Goal: Transaction & Acquisition: Book appointment/travel/reservation

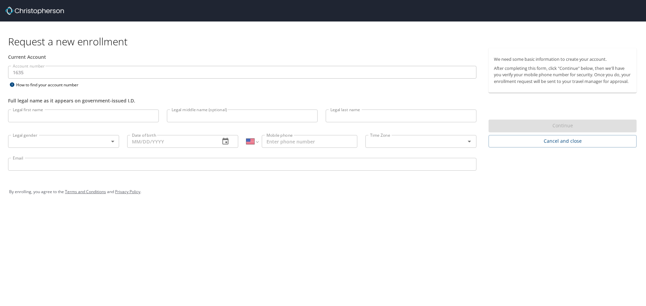
select select "US"
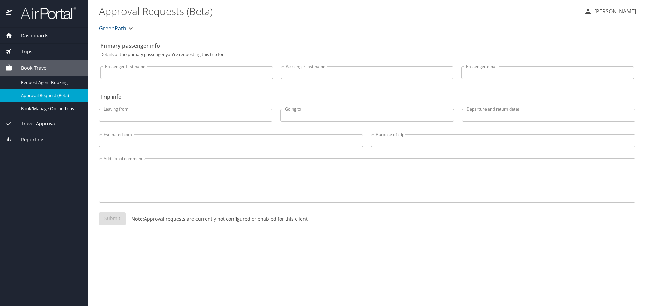
select select "US"
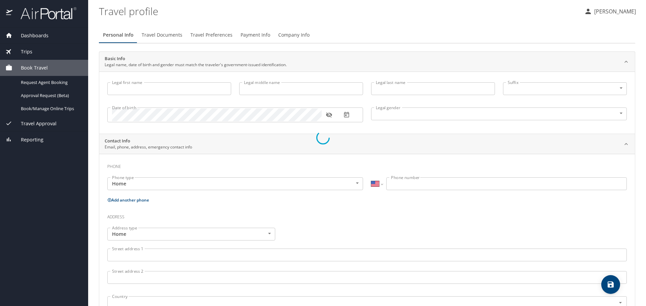
type input "Todd"
type input "Matzkin-Bridger"
type input "Male"
type input "Rachel"
type input "Matzkin-Bridger"
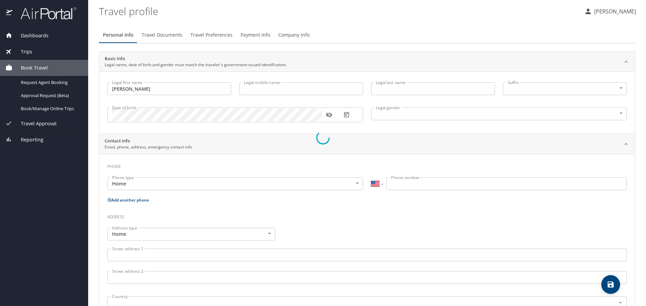
type input "(248) 202-8281"
type input "rgibson23@gmail.com"
select select "US"
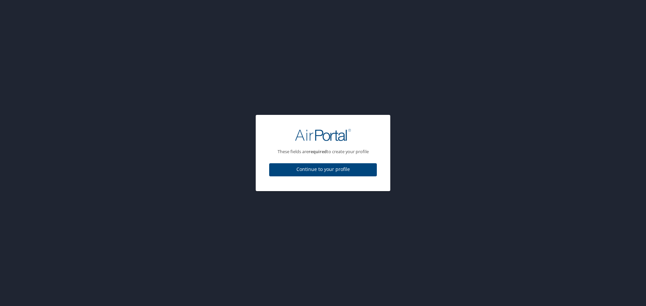
click at [321, 169] on span "Continue to your profile" at bounding box center [322, 169] width 97 height 8
select select "US"
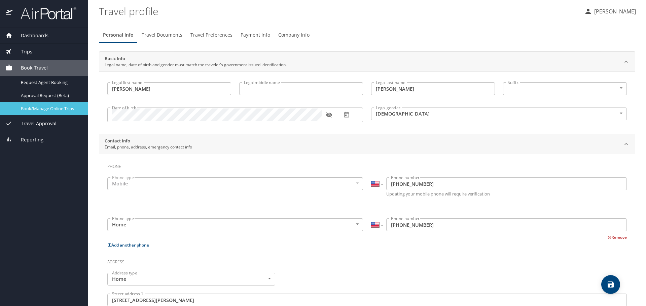
click at [46, 106] on span "Book/Manage Online Trips" at bounding box center [50, 109] width 59 height 6
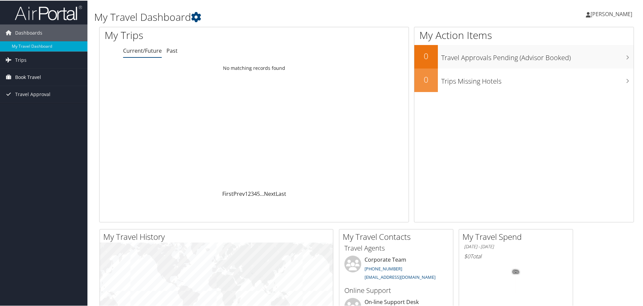
click at [21, 77] on span "Book Travel" at bounding box center [28, 76] width 26 height 17
click at [50, 113] on link "Book/Manage Online Trips" at bounding box center [43, 110] width 87 height 10
